Goal: Transaction & Acquisition: Purchase product/service

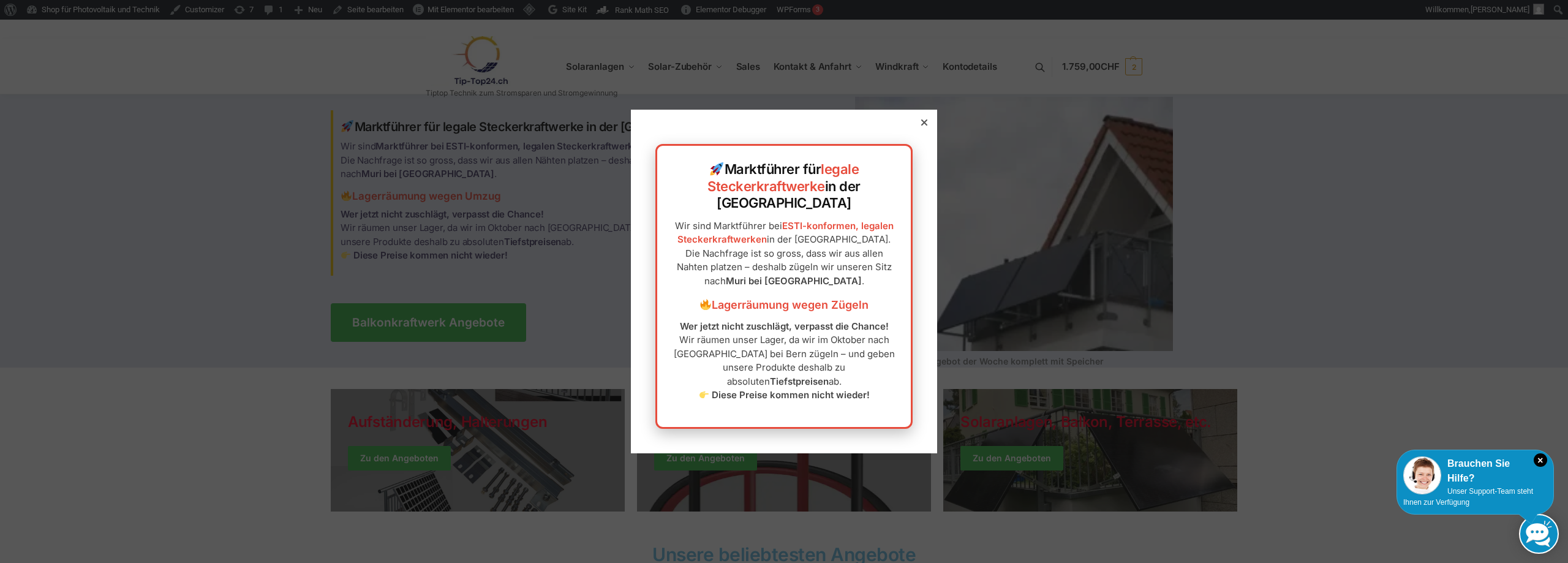
click at [921, 126] on icon at bounding box center [924, 122] width 6 height 6
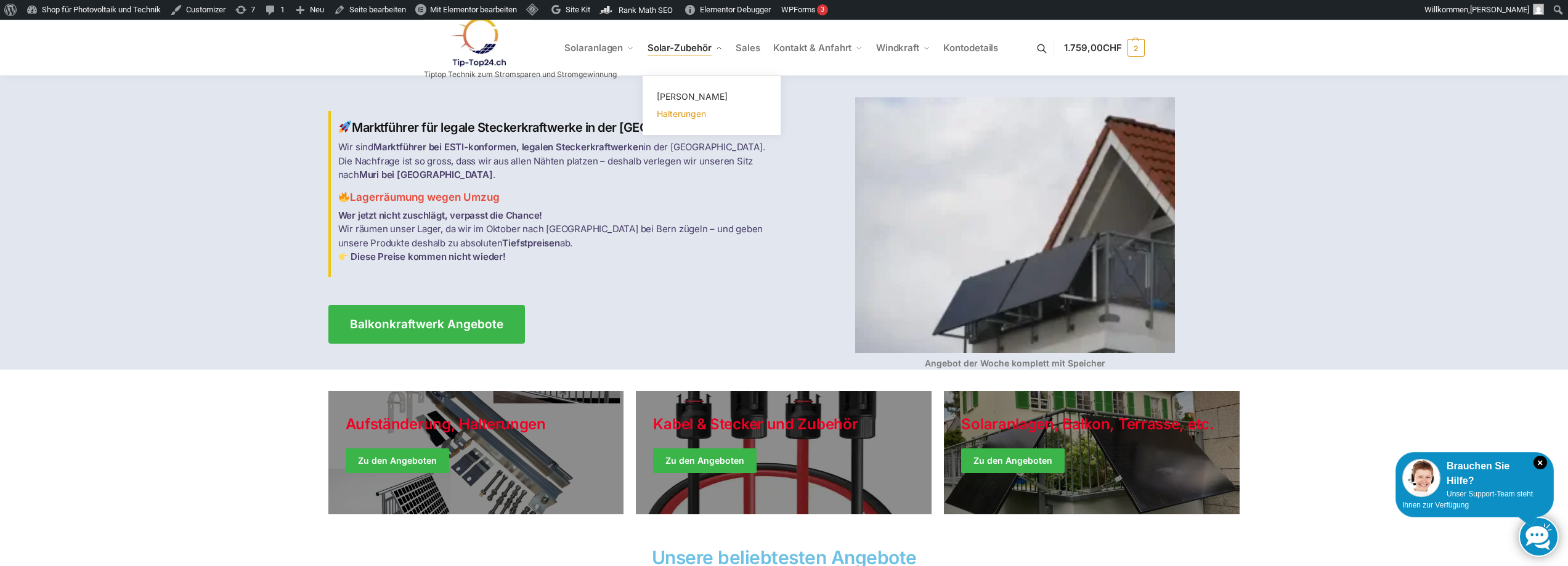
click at [684, 115] on span "Halterungen" at bounding box center [681, 113] width 49 height 10
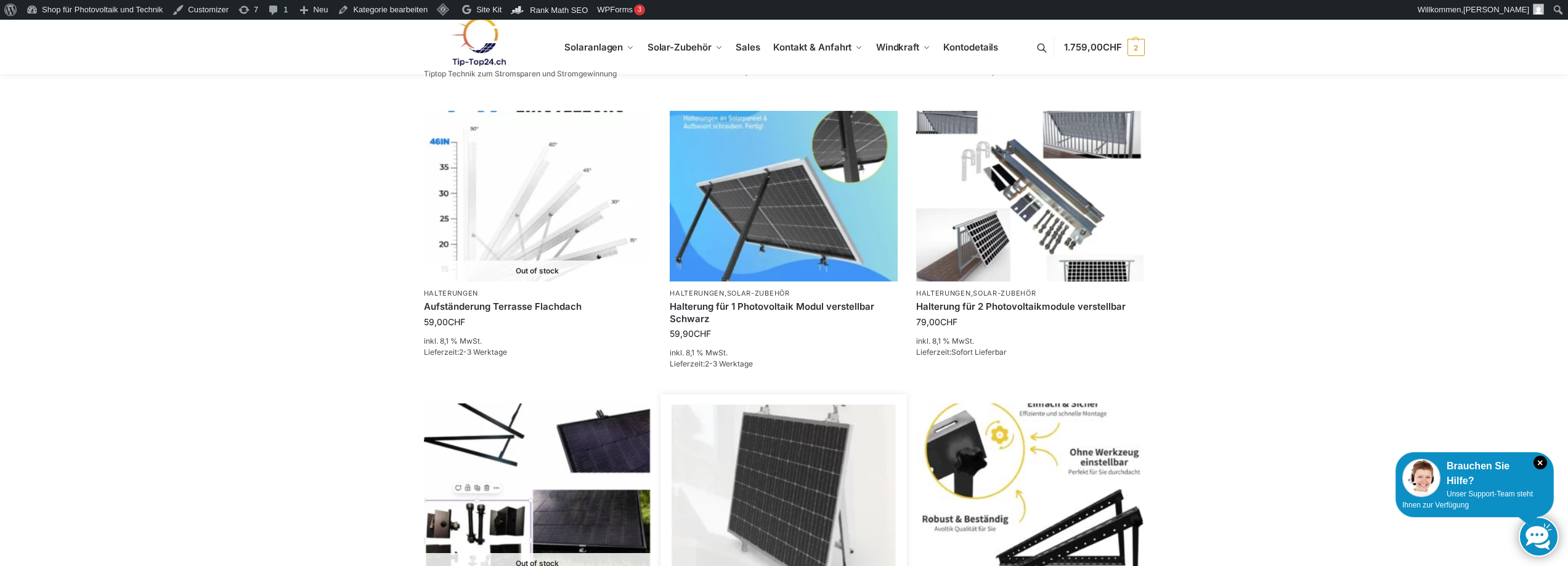
scroll to position [1233, 0]
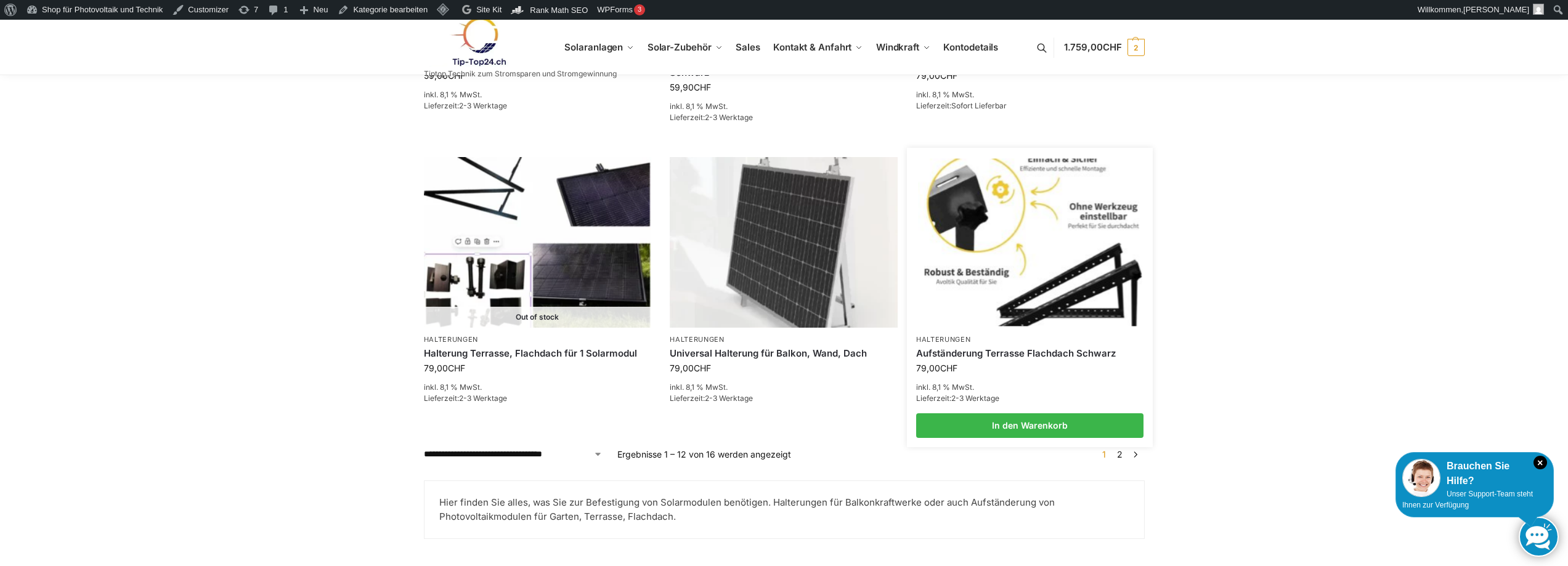
click at [1001, 323] on li "Halterungen Aufständerung Terrasse Flachdach Schwarz 79,00 CHF inkl. 8,1 % MwSt…" at bounding box center [1030, 298] width 246 height 281
click at [990, 348] on link "Aufständerung Terrasse Flachdach Schwarz" at bounding box center [1030, 354] width 228 height 12
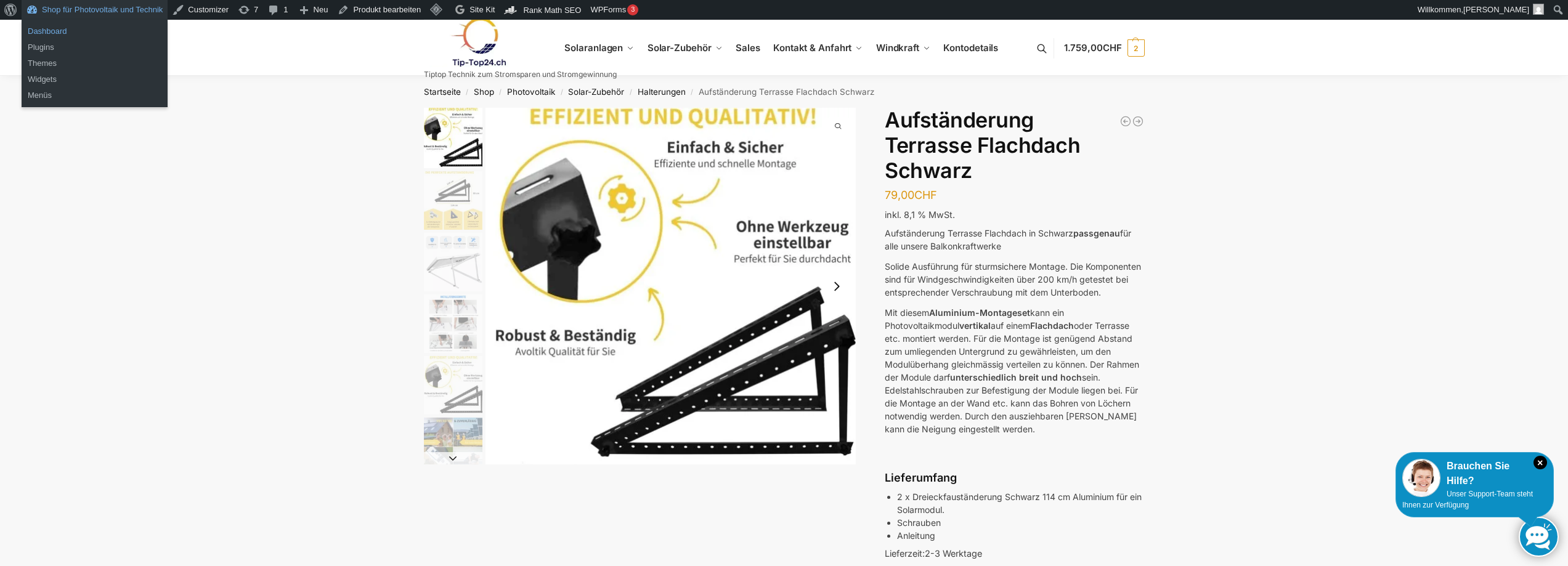
click at [48, 31] on link "Dashboard" at bounding box center [94, 31] width 146 height 16
